Goal: Task Accomplishment & Management: Use online tool/utility

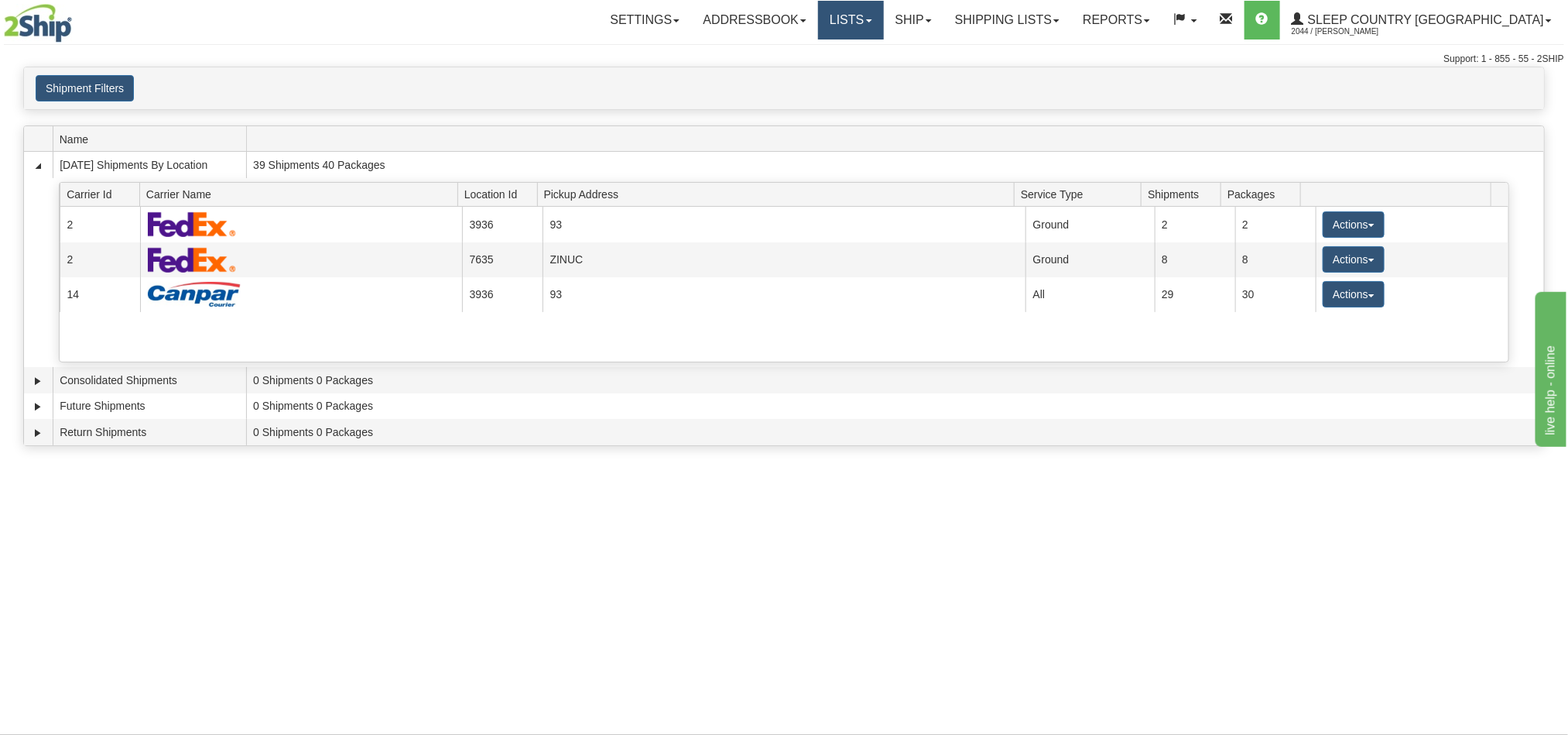
click at [883, 24] on link "Lists" at bounding box center [850, 20] width 65 height 39
click at [944, 24] on link "Ship" at bounding box center [913, 20] width 60 height 39
click at [927, 77] on span "OnHold / Order Queue" at bounding box center [872, 74] width 109 height 12
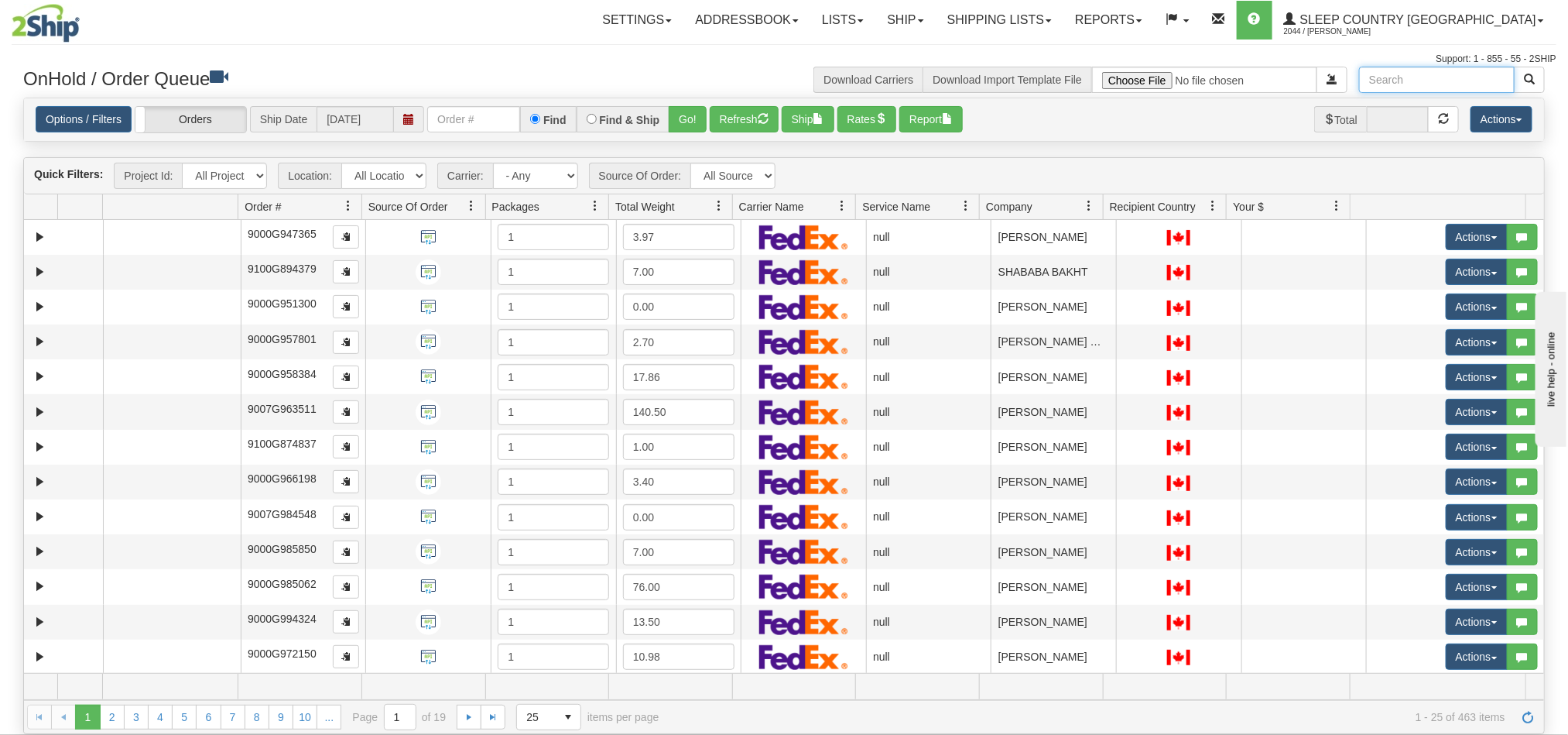
click at [1412, 82] on input "text" at bounding box center [1437, 80] width 156 height 26
paste input "Olgakennedyolichko"
click at [1525, 77] on span "button" at bounding box center [1529, 79] width 11 height 11
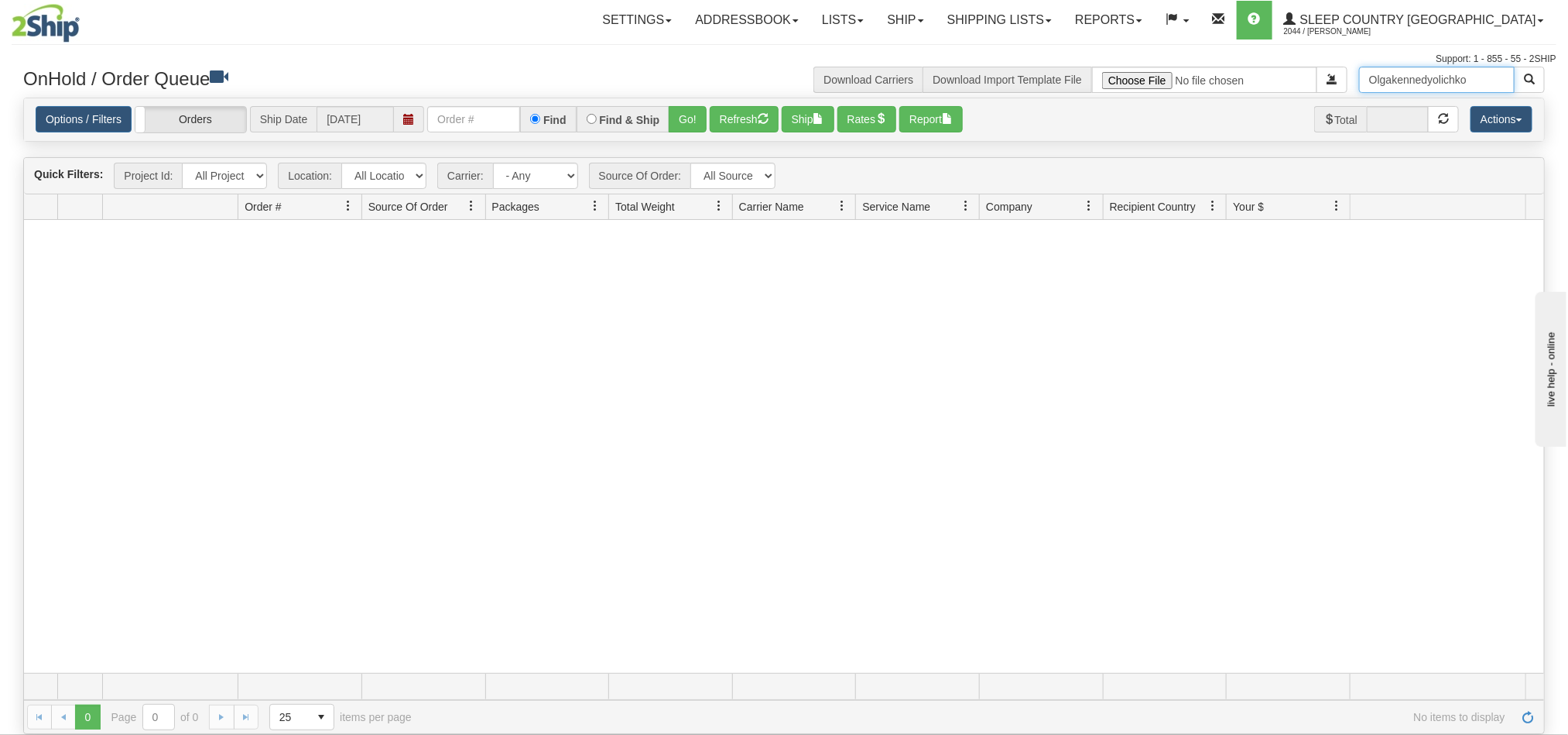
drag, startPoint x: 1477, startPoint y: 86, endPoint x: 1389, endPoint y: 82, distance: 88.1
click at [1389, 82] on input "Olgakennedyolichko" at bounding box center [1437, 80] width 156 height 26
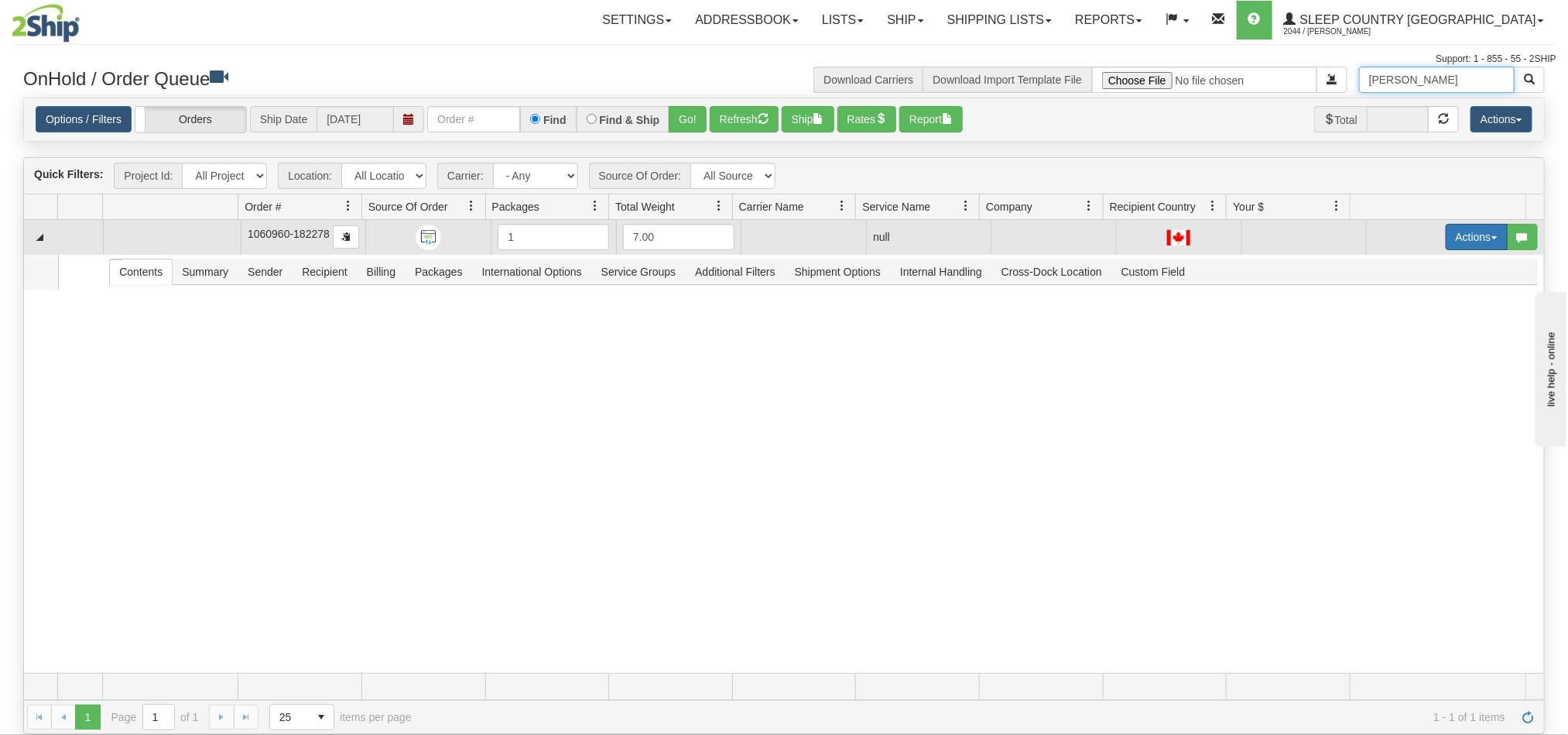
type input "Olga"
drag, startPoint x: 1436, startPoint y: 242, endPoint x: 1431, endPoint y: 236, distance: 7.8
click at [1445, 239] on button "Actions" at bounding box center [1476, 237] width 62 height 26
click at [1396, 272] on span "Open" at bounding box center [1407, 266] width 37 height 12
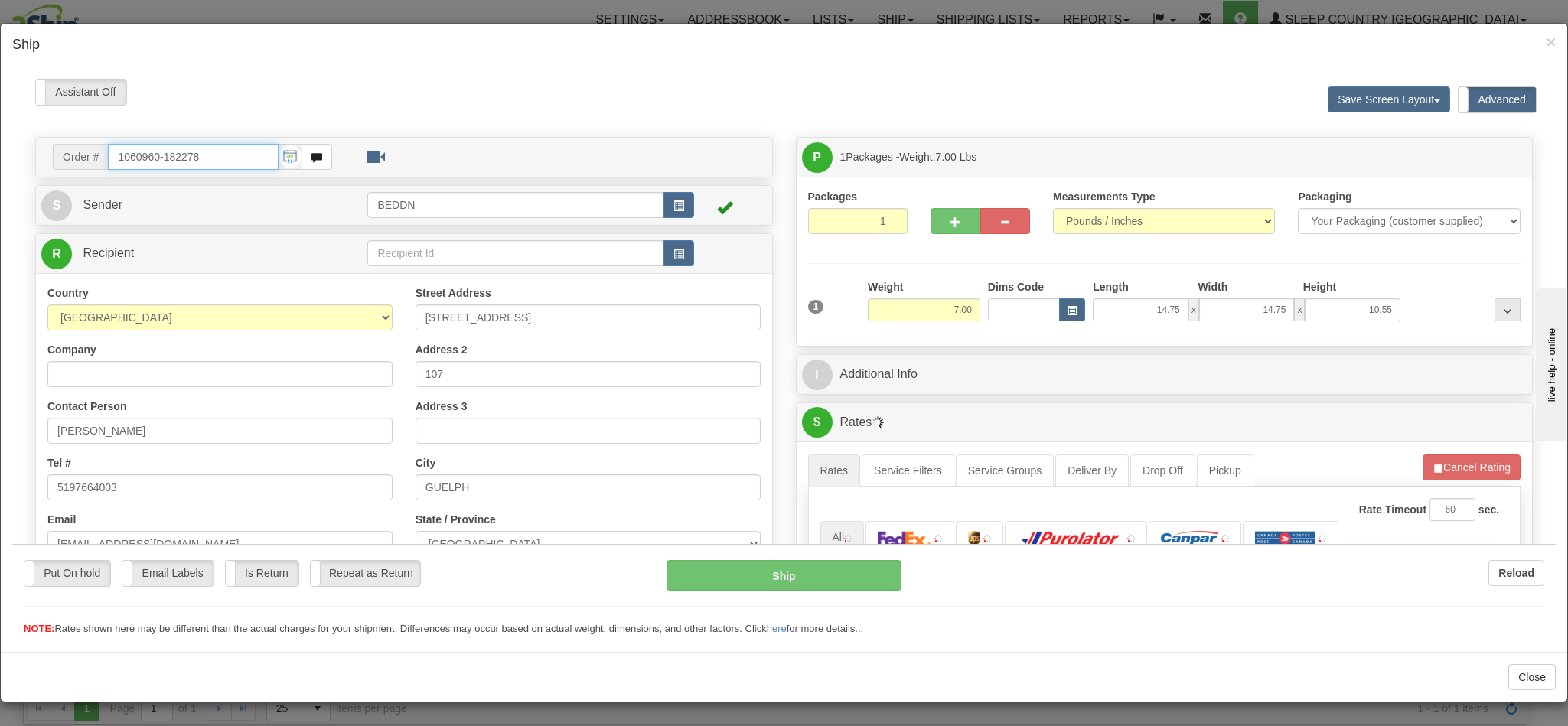
type input "09:16"
type input "16:00"
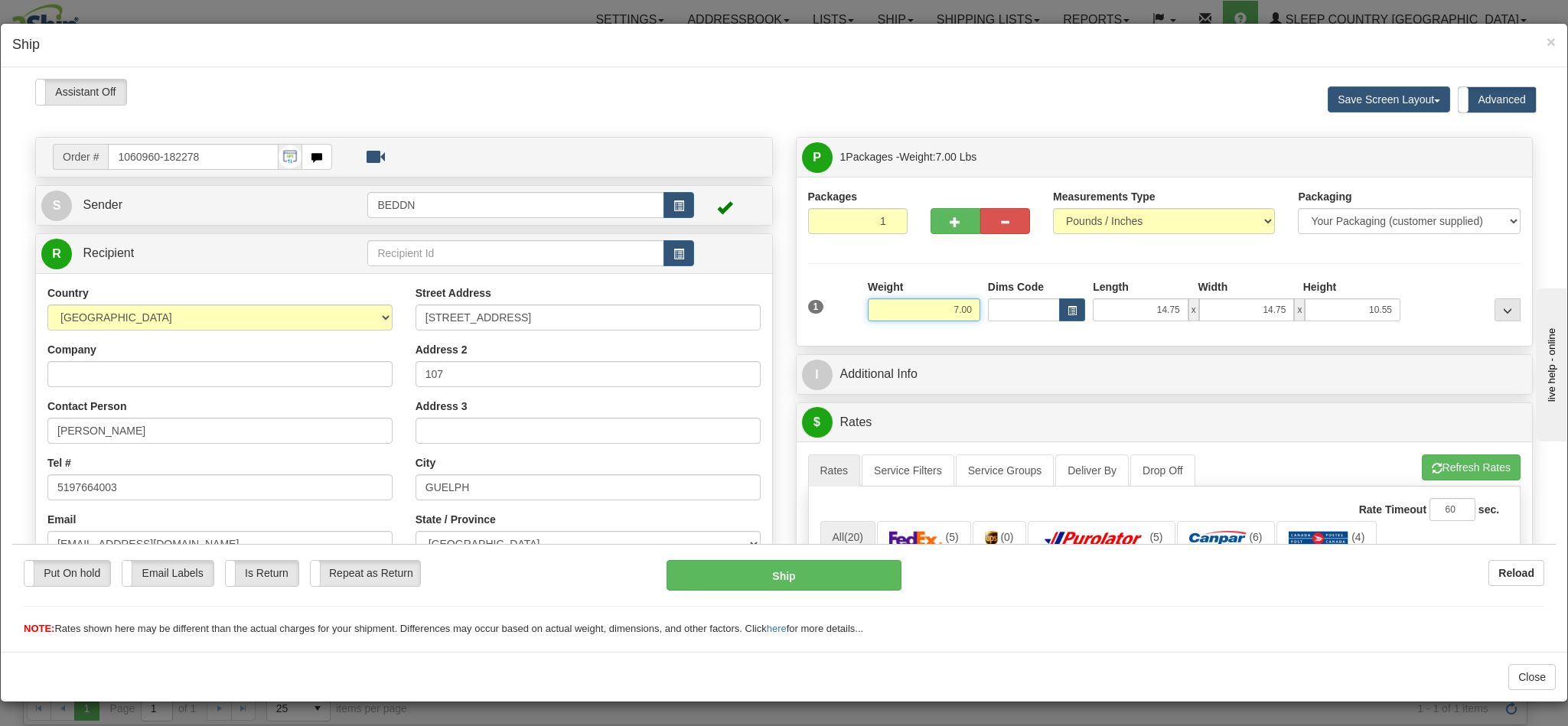
drag, startPoint x: 920, startPoint y: 306, endPoint x: 973, endPoint y: 306, distance: 53.0
click at [973, 306] on div "1 Weight 7.00 Dims Code x x" at bounding box center [1165, 305] width 721 height 55
type input "4.00"
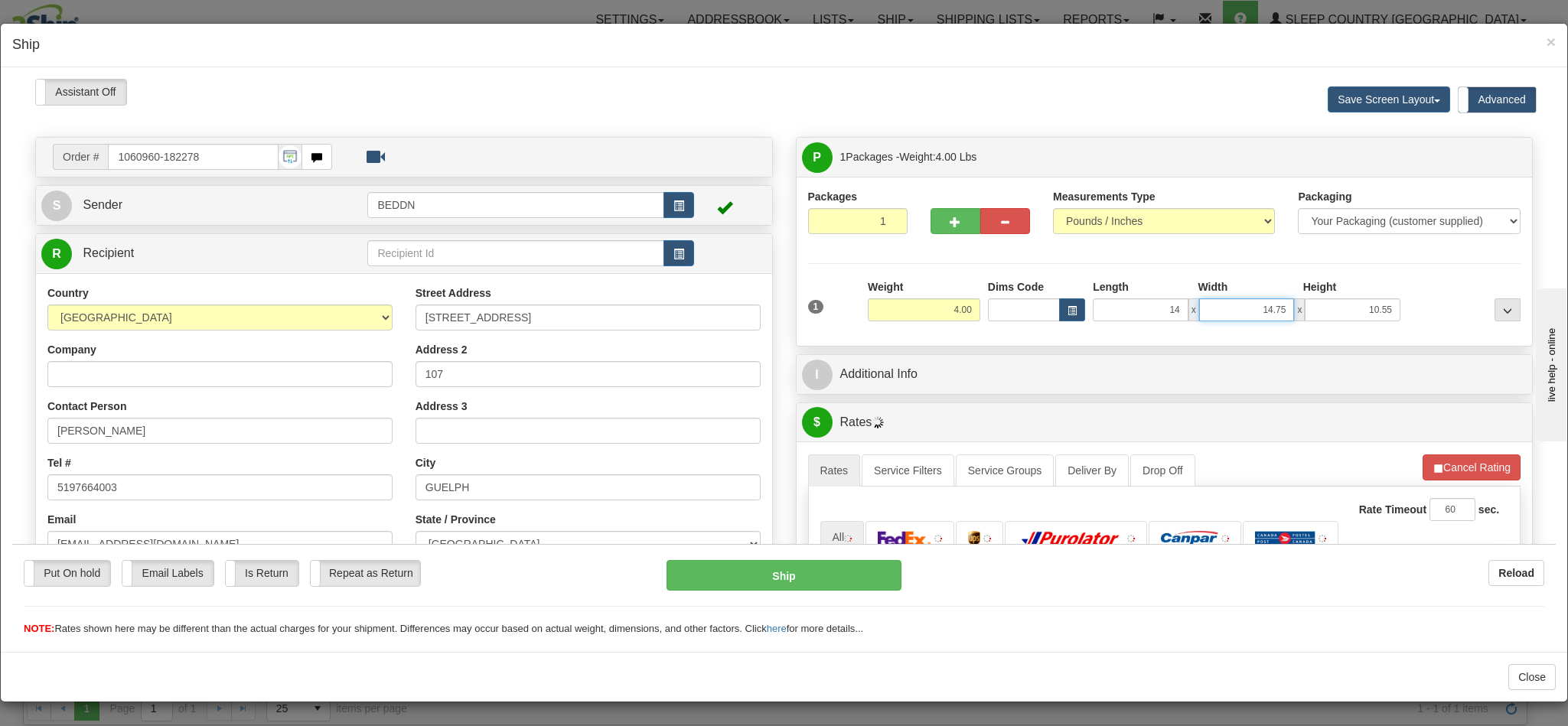
type input "14.00"
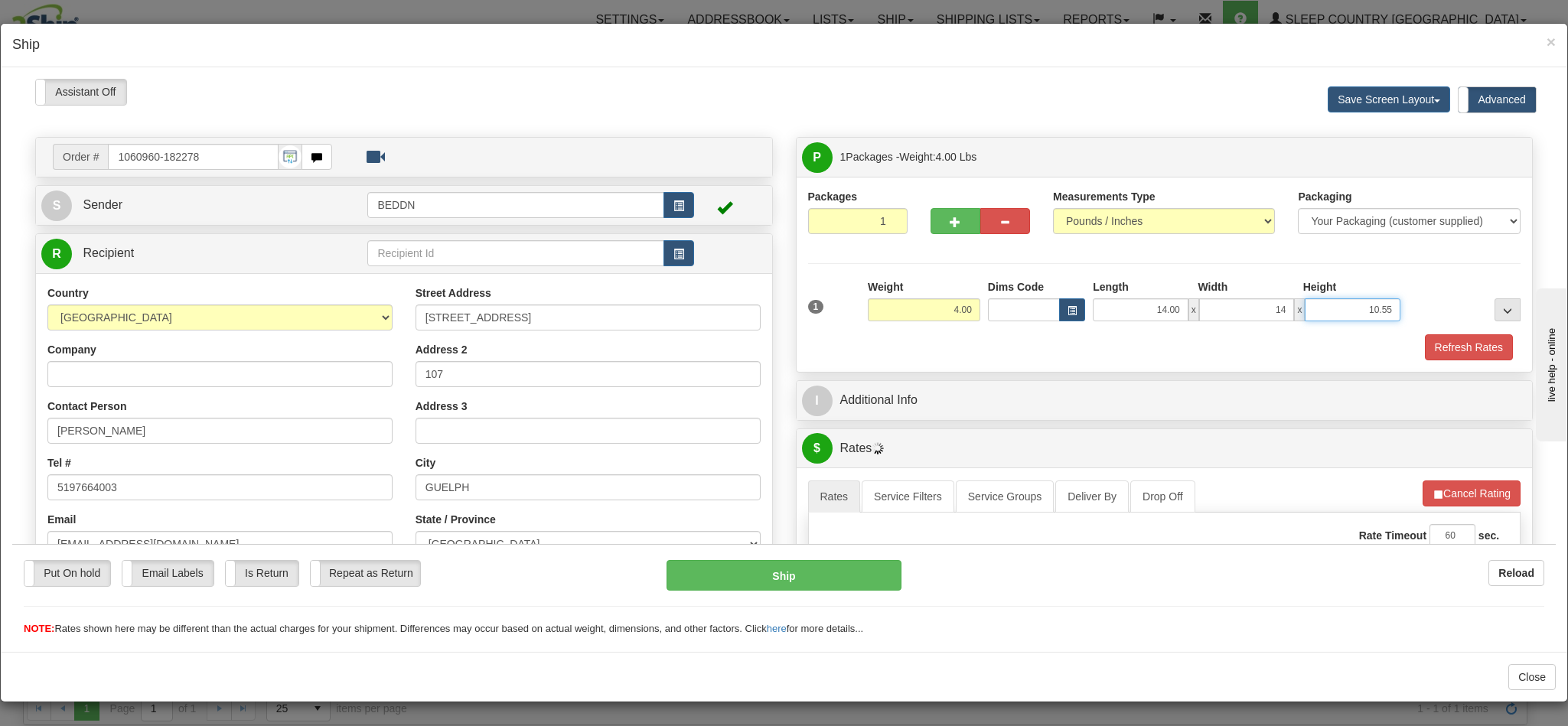
type input "14.00"
type input "10"
type input "10.00"
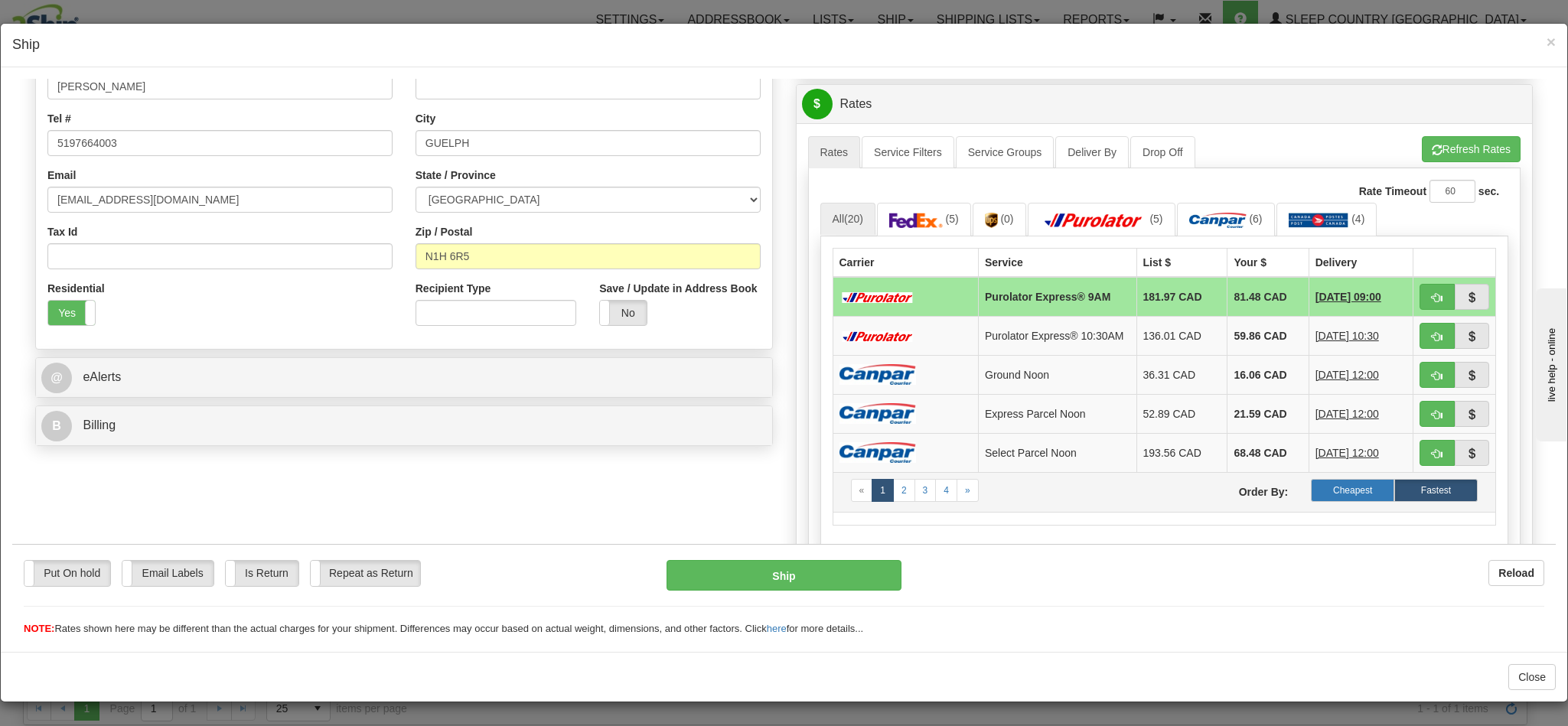
click at [1311, 501] on label "Cheapest" at bounding box center [1352, 489] width 83 height 23
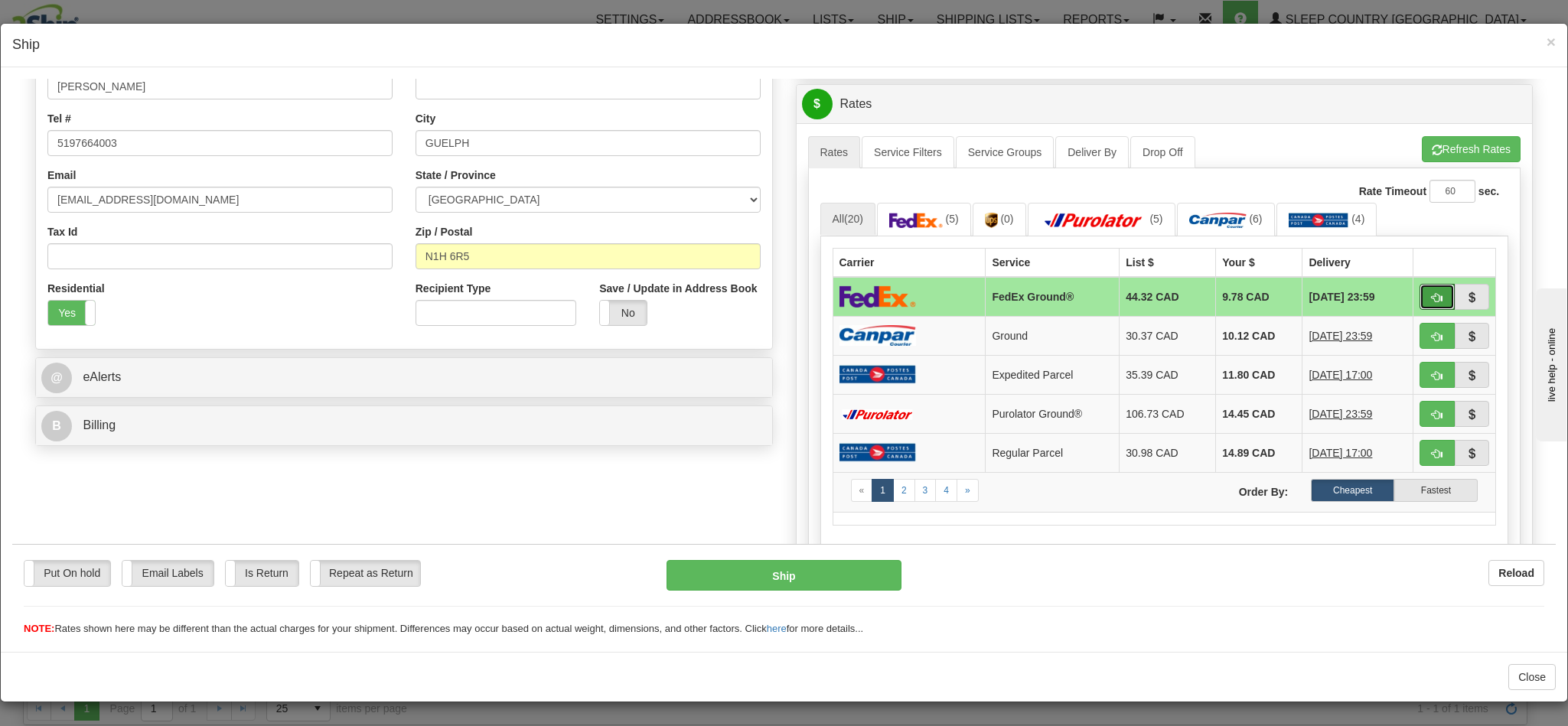
drag, startPoint x: 1404, startPoint y: 302, endPoint x: 777, endPoint y: 609, distance: 698.1
click at [1432, 302] on span "button" at bounding box center [1437, 297] width 10 height 10
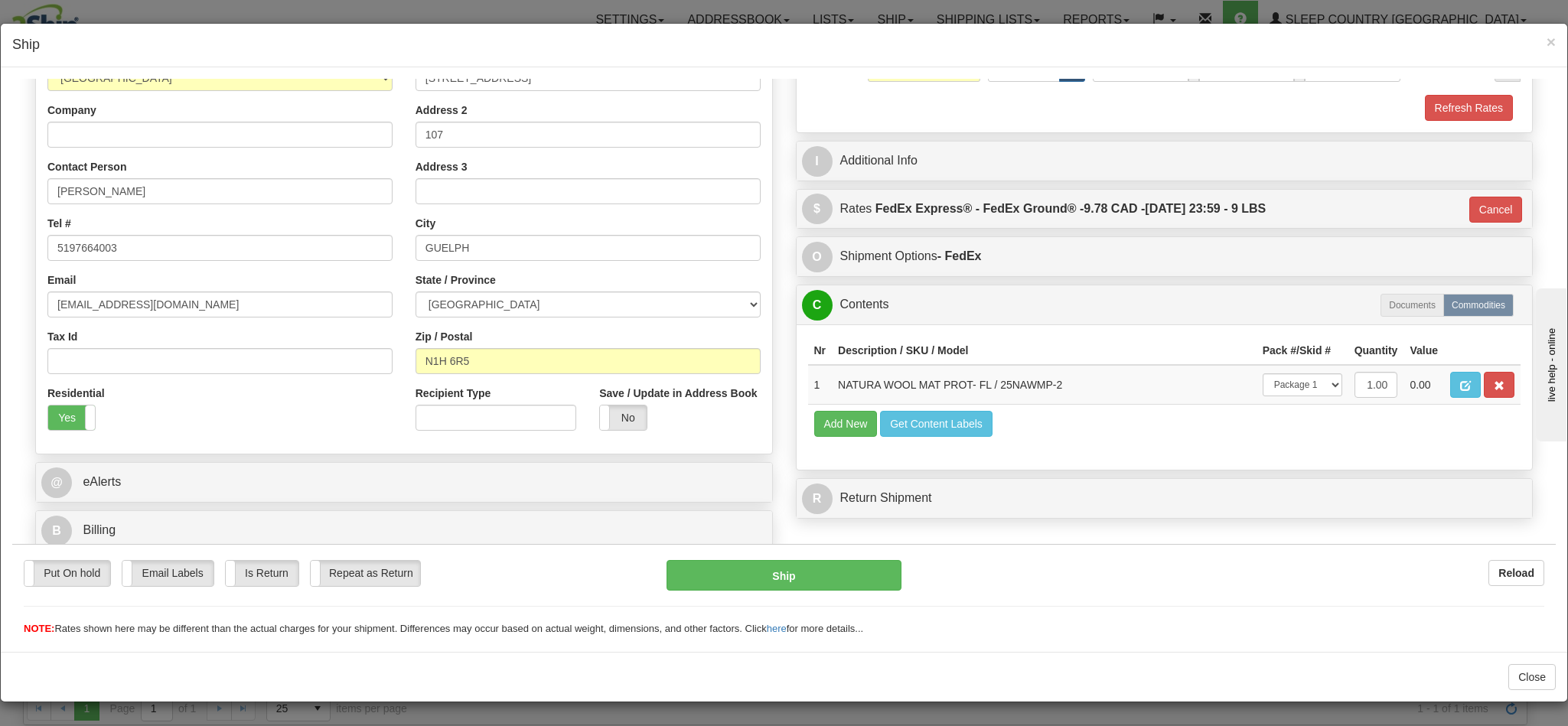
type input "92"
click at [801, 575] on button "Ship" at bounding box center [784, 574] width 234 height 30
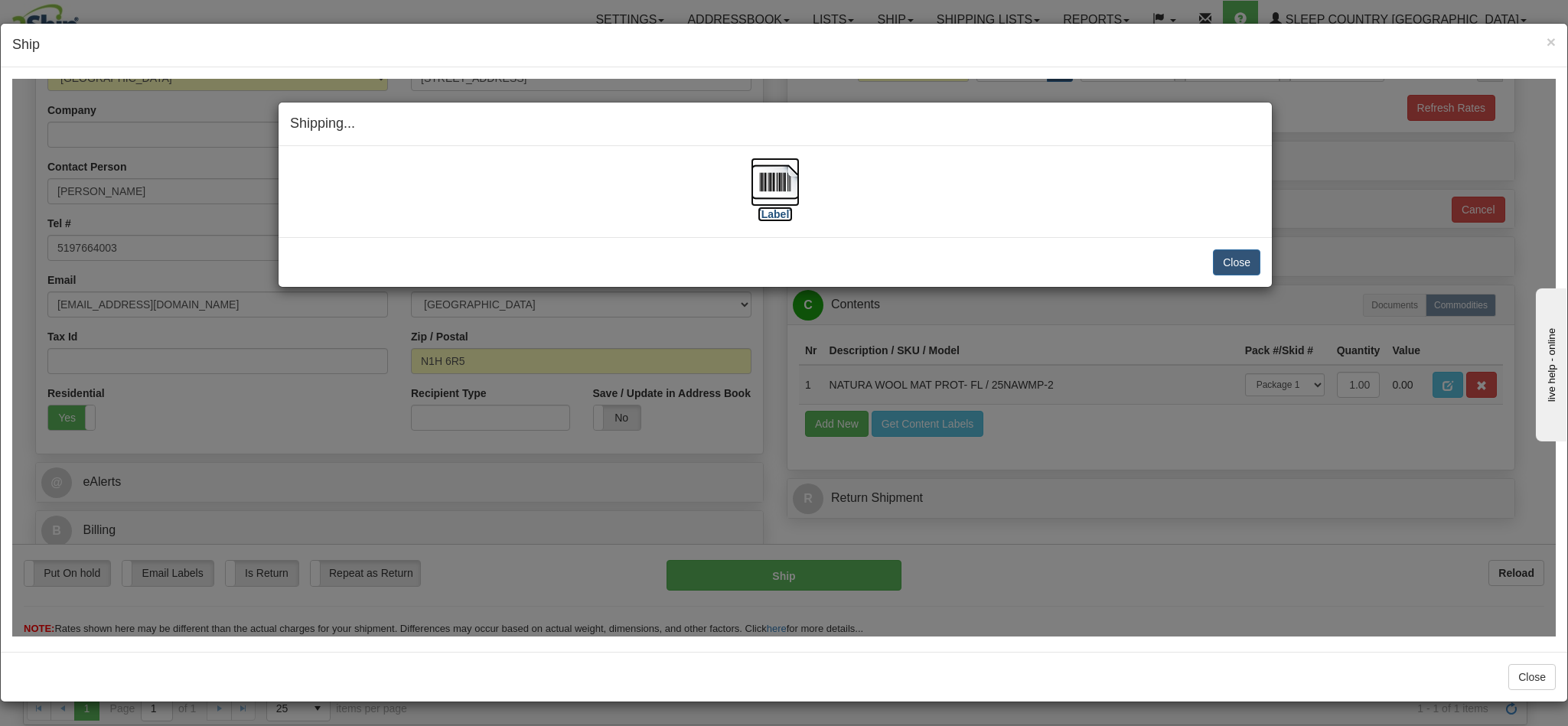
click at [766, 181] on img at bounding box center [775, 181] width 49 height 49
drag, startPoint x: 1238, startPoint y: 266, endPoint x: 1245, endPoint y: 254, distance: 13.9
click at [1238, 265] on button "Close" at bounding box center [1236, 261] width 48 height 26
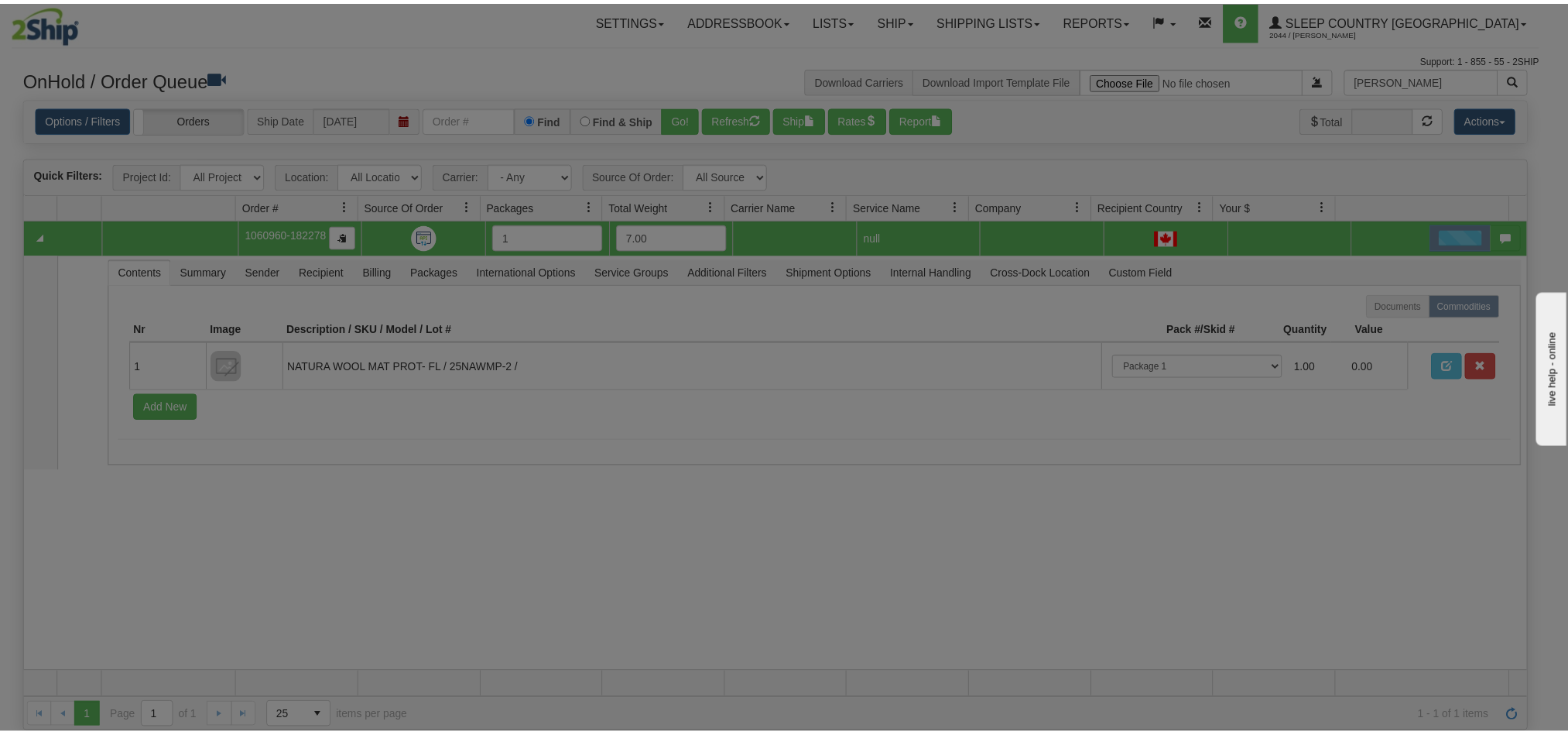
scroll to position [0, 0]
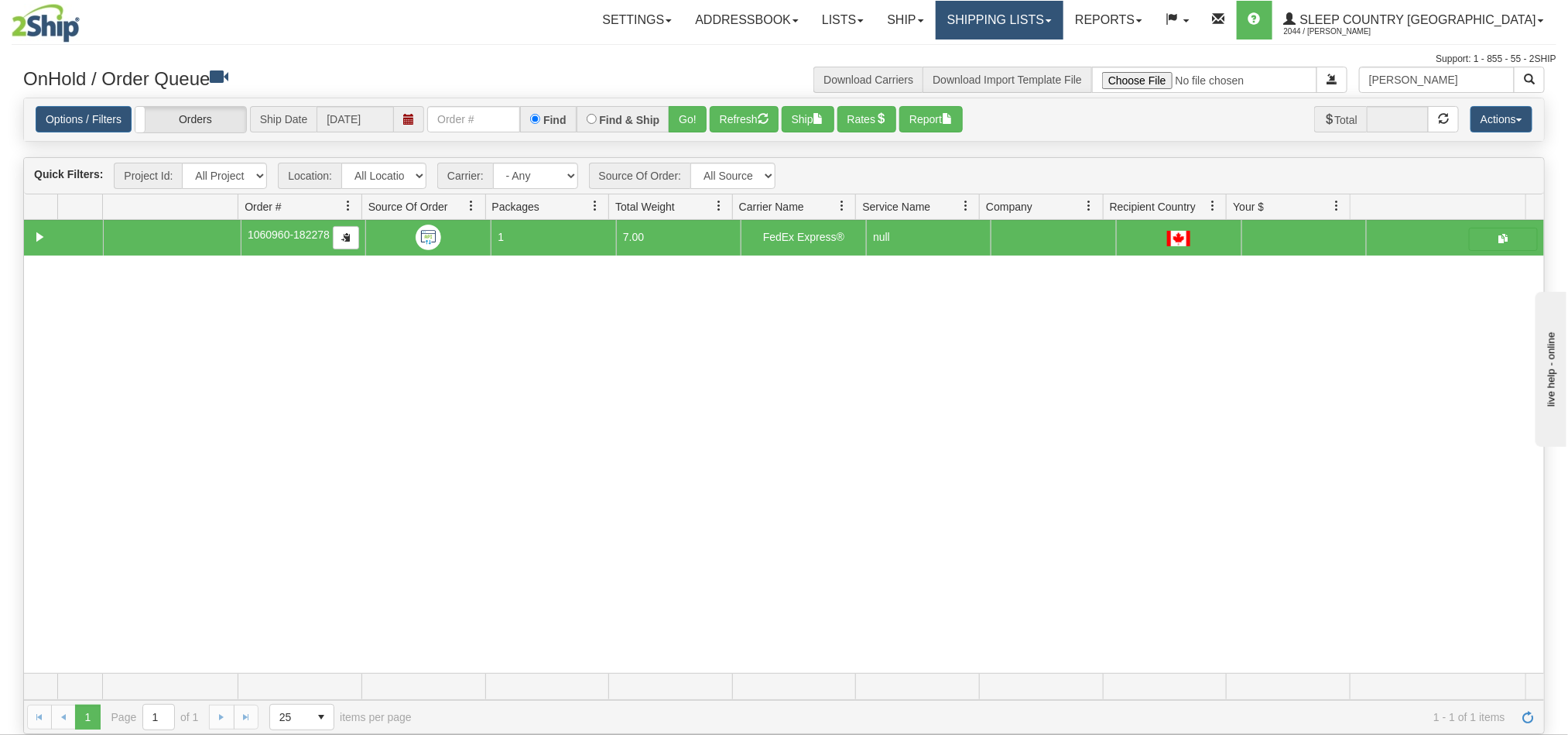
click at [1051, 21] on link "Shipping lists" at bounding box center [1000, 20] width 128 height 39
click at [980, 93] on span "Pickup List" at bounding box center [953, 95] width 53 height 12
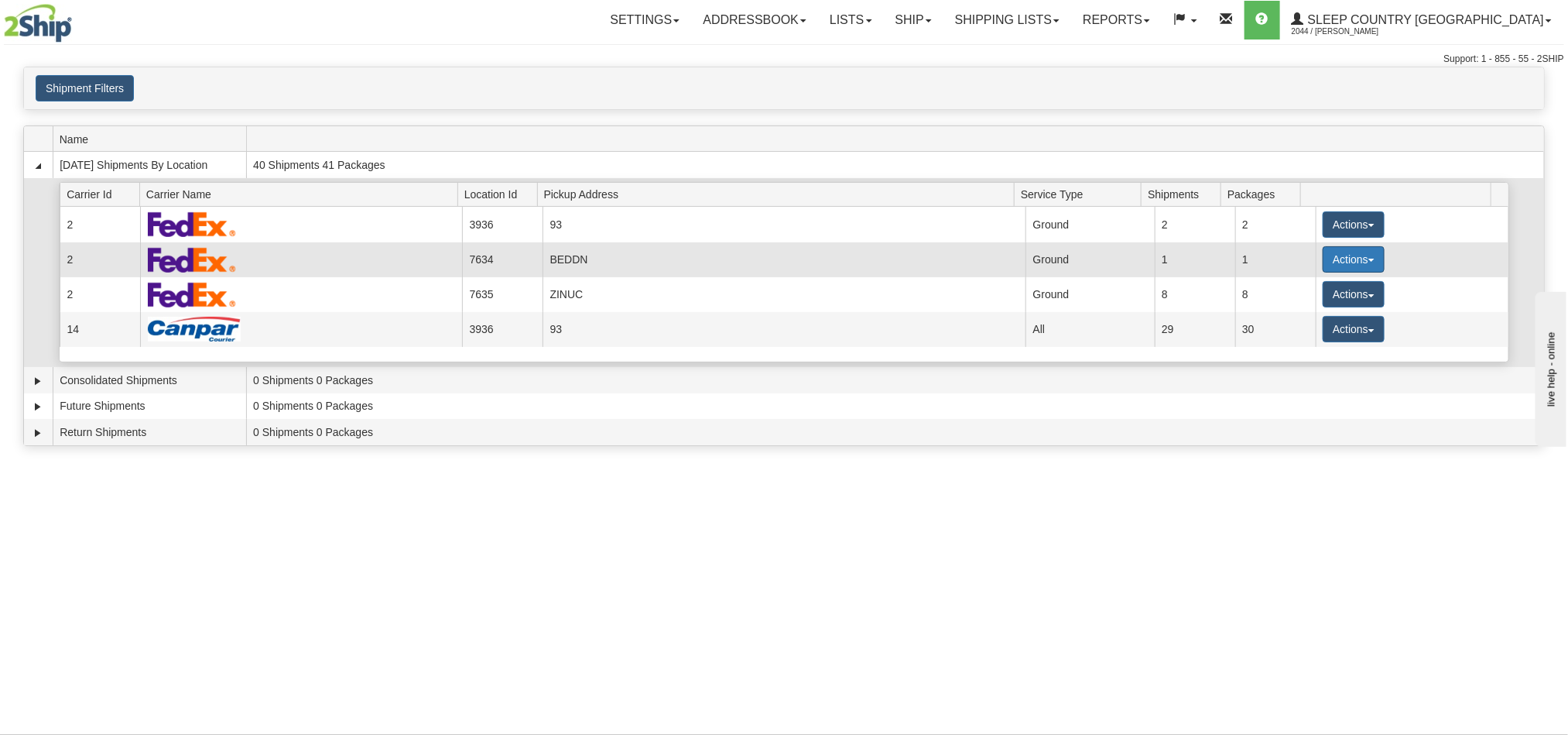
click at [1335, 267] on button "Actions" at bounding box center [1354, 259] width 62 height 26
click at [1303, 334] on span "Pickup" at bounding box center [1296, 329] width 41 height 11
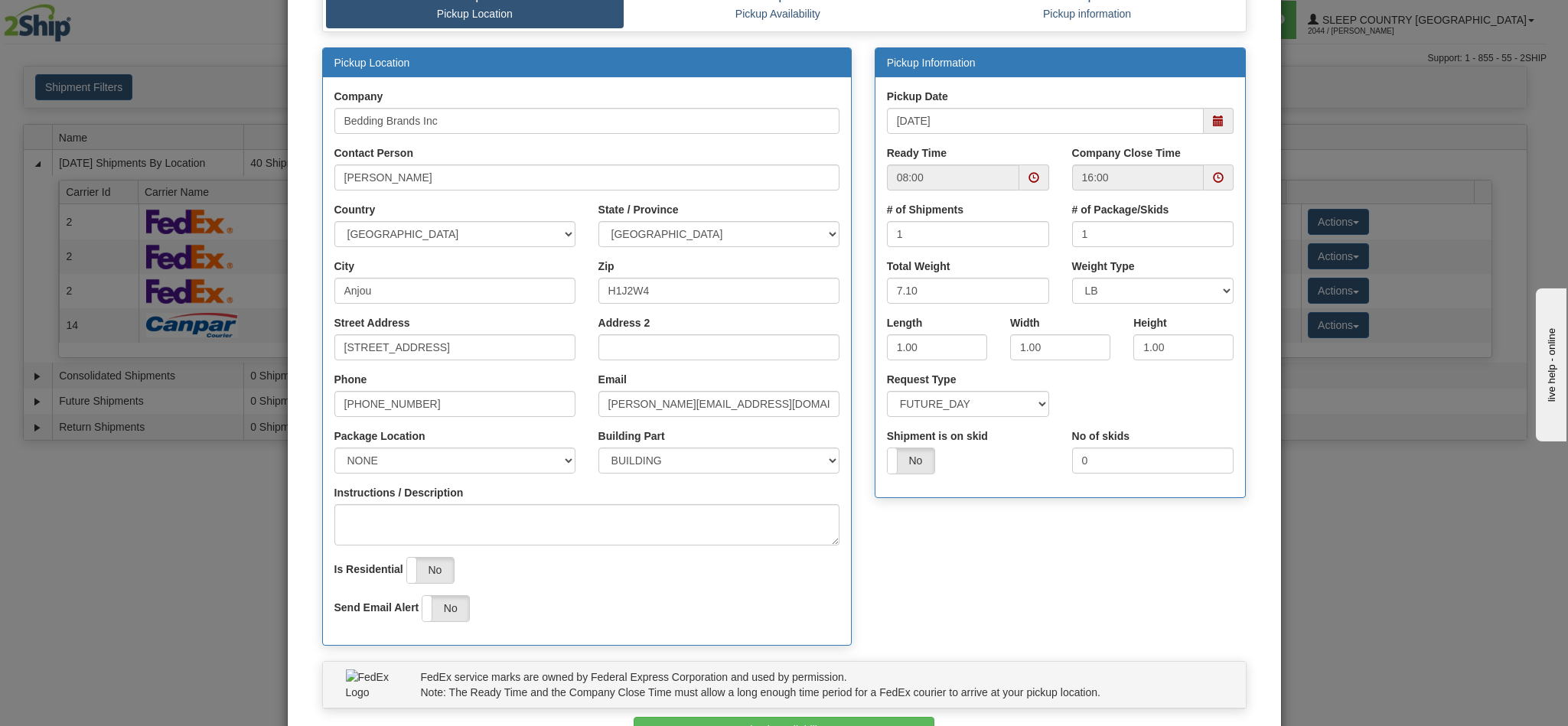
scroll to position [219, 0]
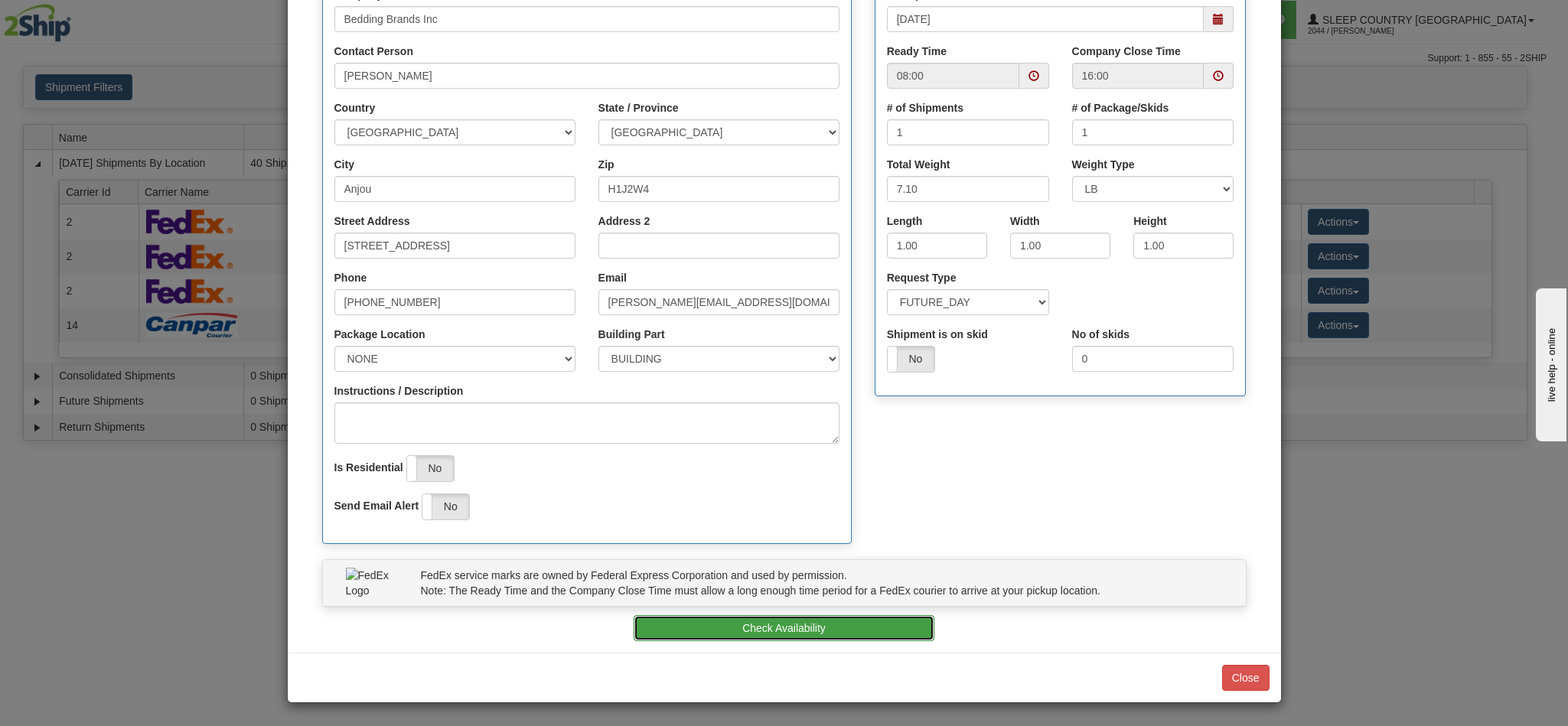
click at [785, 626] on button "Check Availability" at bounding box center [784, 628] width 300 height 26
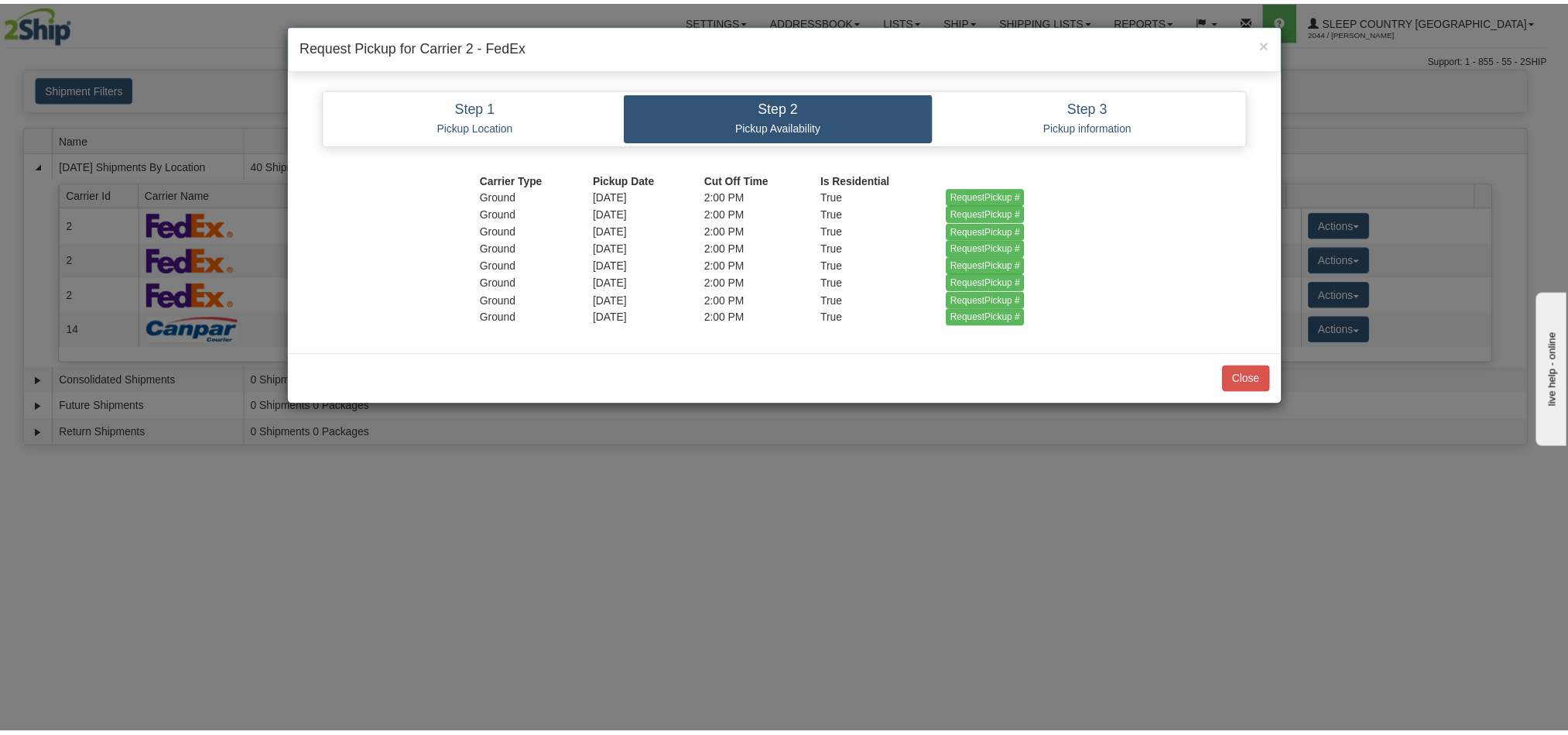
scroll to position [0, 0]
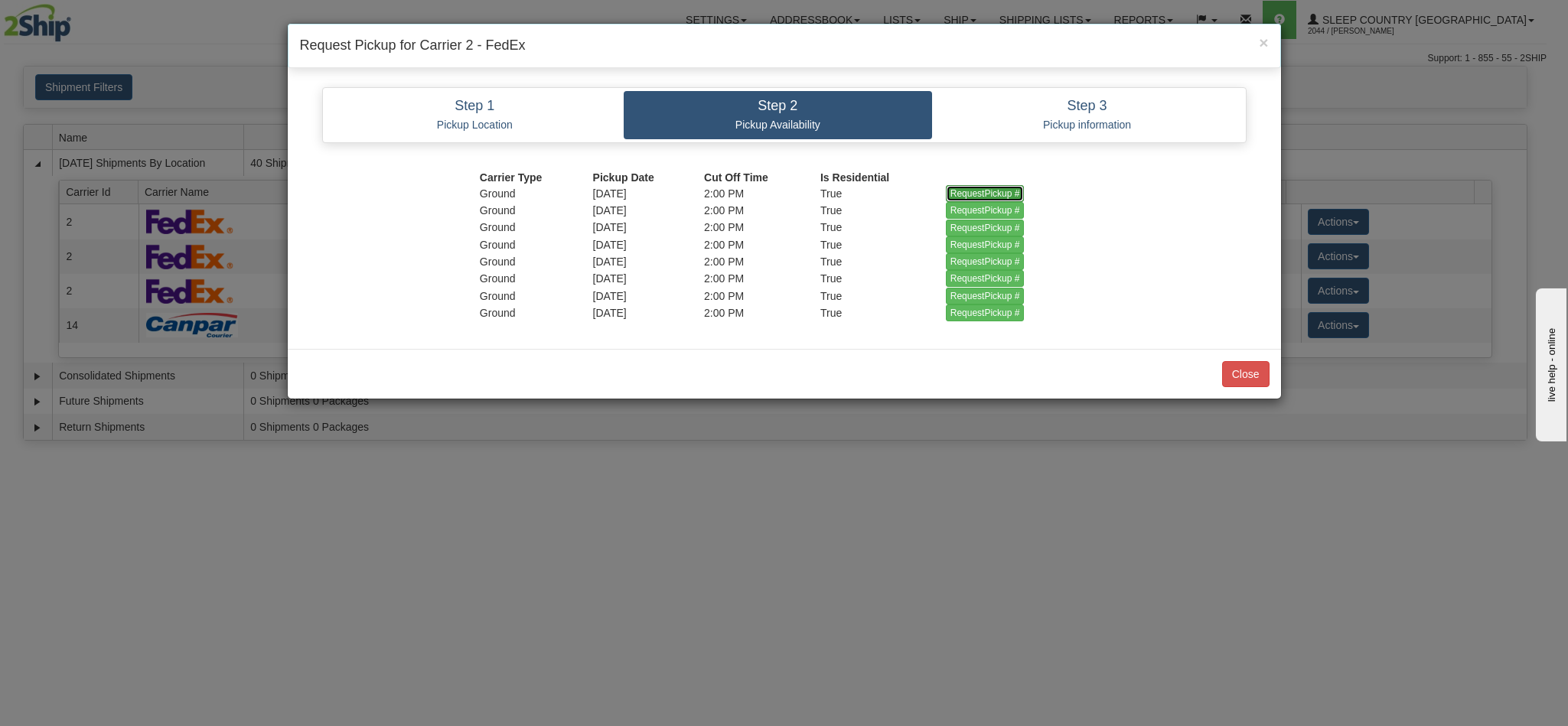
click at [962, 195] on input "RequestPickup #" at bounding box center [985, 193] width 79 height 16
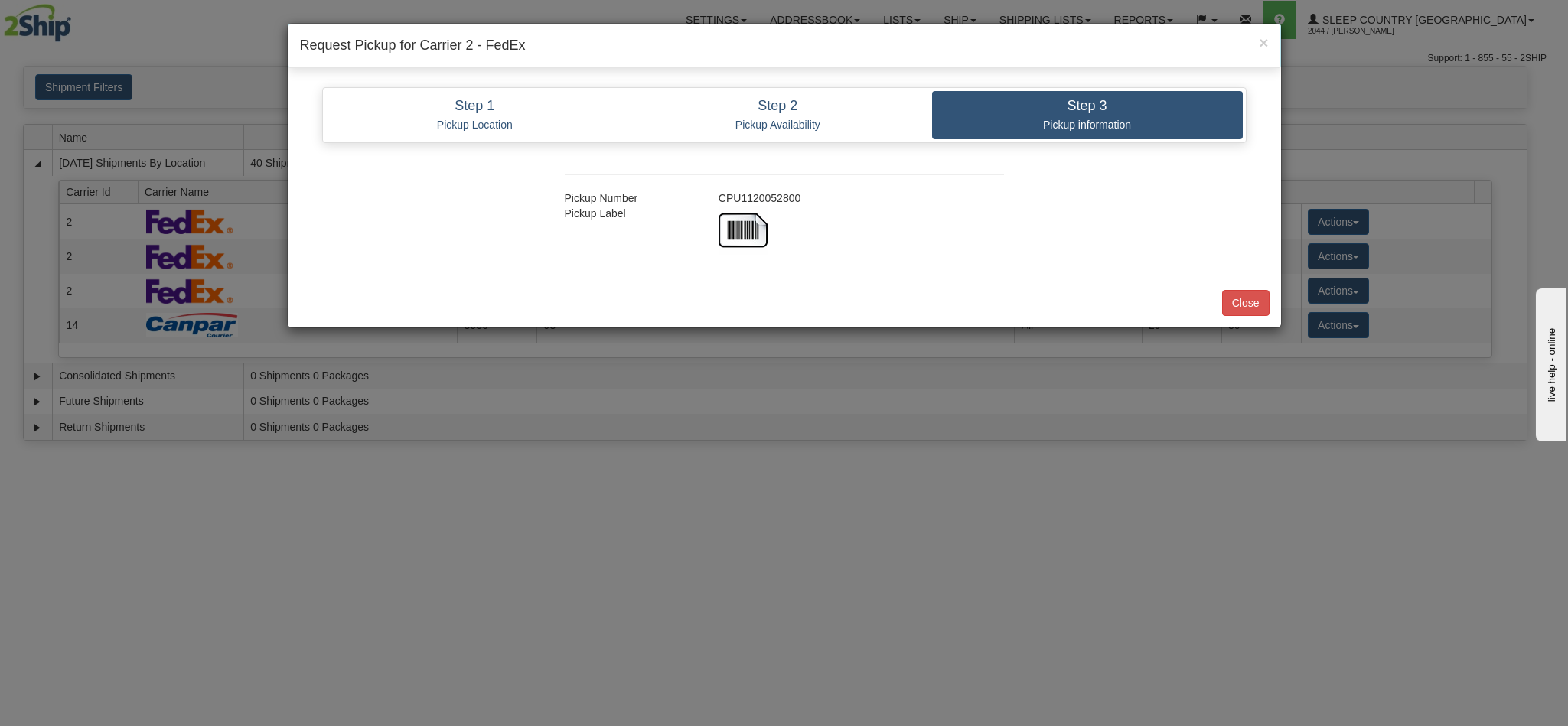
drag, startPoint x: 815, startPoint y: 201, endPoint x: 707, endPoint y: 198, distance: 108.0
click at [707, 198] on div "CPU1120052800" at bounding box center [861, 198] width 308 height 16
copy div "CPU1120052800"
click at [1243, 308] on button "Close" at bounding box center [1246, 303] width 48 height 26
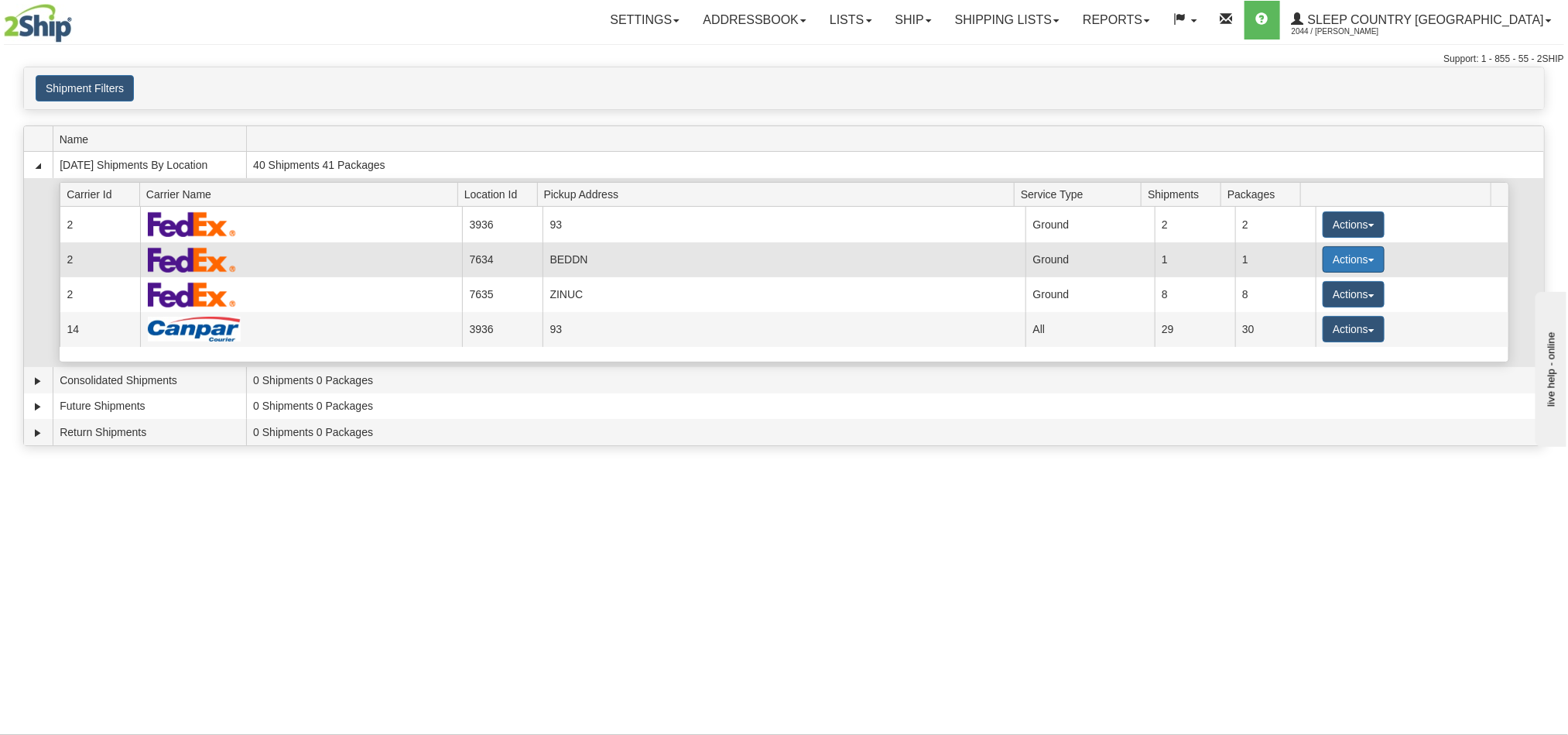
click at [1359, 258] on button "Actions" at bounding box center [1354, 259] width 62 height 26
click at [1304, 299] on link "Details" at bounding box center [1321, 288] width 123 height 20
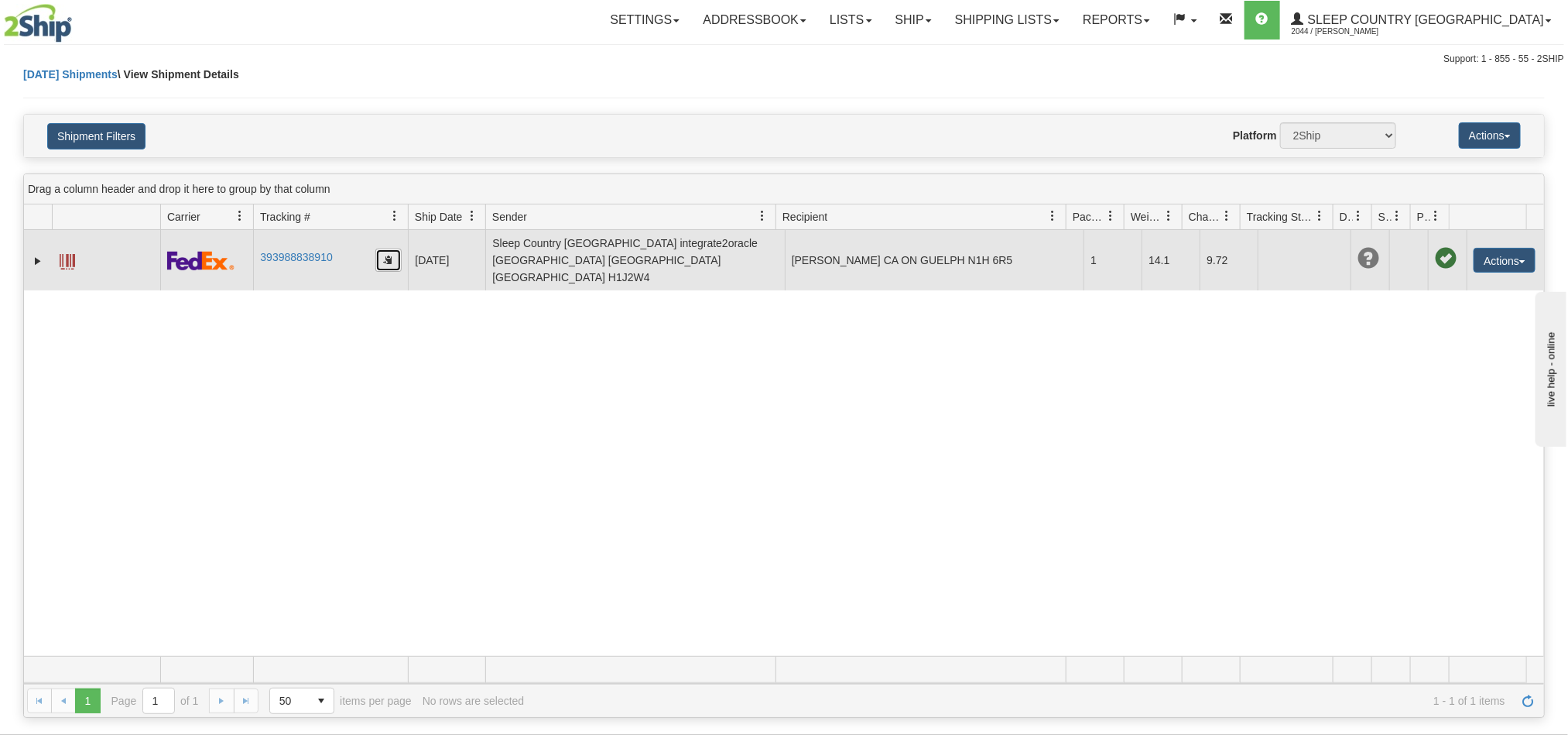
click at [378, 253] on button "button" at bounding box center [389, 260] width 26 height 24
